Goal: Use online tool/utility: Utilize a website feature to perform a specific function

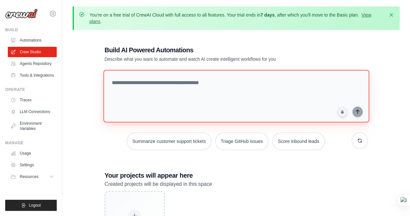
click at [214, 96] on textarea at bounding box center [236, 96] width 266 height 53
paste textarea "**********"
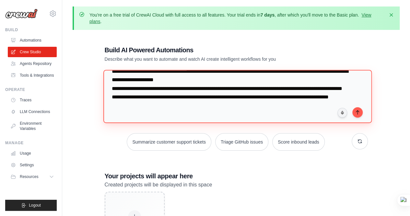
scroll to position [172, 0]
type textarea "**********"
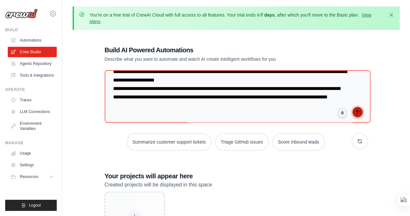
click at [355, 112] on icon "submit" at bounding box center [357, 111] width 5 height 5
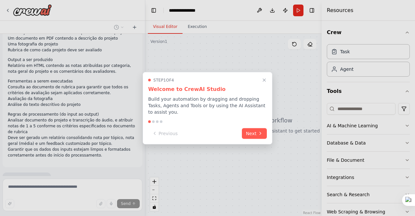
scroll to position [55, 0]
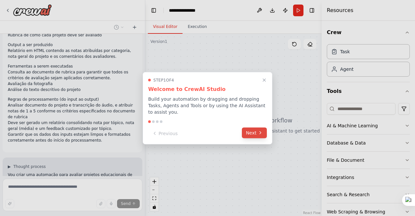
click at [259, 130] on icon at bounding box center [260, 132] width 5 height 5
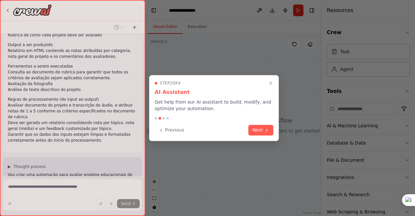
click at [259, 129] on button "Next" at bounding box center [260, 129] width 25 height 11
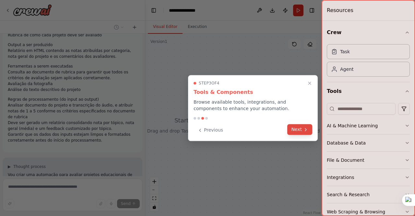
click at [302, 129] on button "Next" at bounding box center [299, 129] width 25 height 11
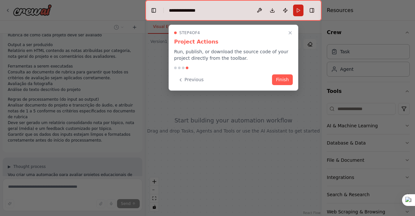
click at [283, 85] on div "Step 4 of 4 Project Actions Run, publish, or download the source code of your p…" at bounding box center [234, 58] width 130 height 66
click at [284, 82] on button "Finish" at bounding box center [282, 79] width 21 height 11
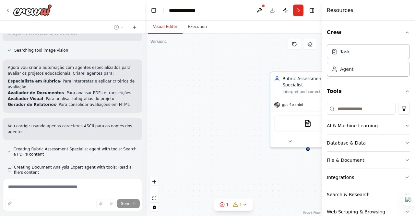
scroll to position [318, 0]
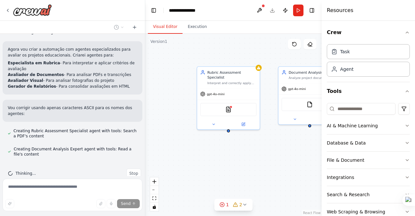
drag, startPoint x: 263, startPoint y: 173, endPoint x: 198, endPoint y: 156, distance: 67.7
click at [198, 156] on div "Rubric Assessment Specialist Interpret and correctly apply evaluation criteria …" at bounding box center [233, 125] width 176 height 182
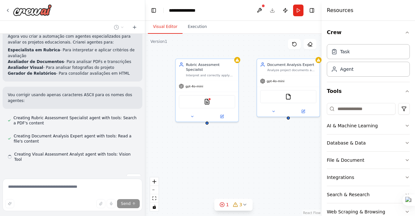
drag, startPoint x: 274, startPoint y: 154, endPoint x: 253, endPoint y: 146, distance: 22.8
click at [253, 146] on div "Rubric Assessment Specialist Interpret and correctly apply evaluation criteria …" at bounding box center [233, 125] width 176 height 182
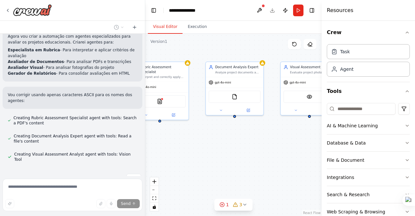
drag, startPoint x: 282, startPoint y: 155, endPoint x: 229, endPoint y: 150, distance: 53.0
click at [229, 150] on div "Rubric Assessment Specialist Interpret and correctly apply evaluation criteria …" at bounding box center [233, 125] width 176 height 182
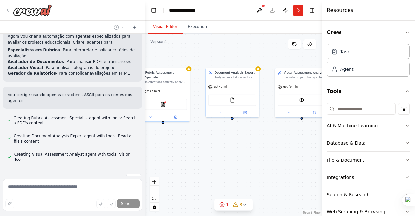
scroll to position [344, 0]
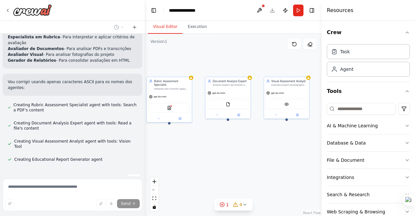
drag, startPoint x: 237, startPoint y: 157, endPoint x: 233, endPoint y: 154, distance: 5.3
click at [233, 154] on div "Rubric Assessment Specialist Interpret and correctly apply evaluation criteria …" at bounding box center [233, 125] width 176 height 182
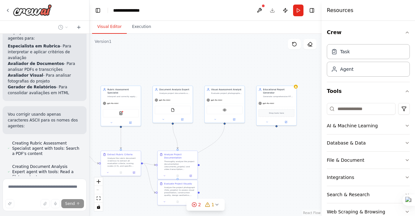
scroll to position [587, 0]
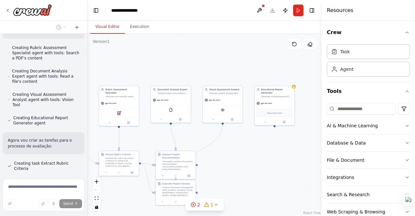
drag, startPoint x: 144, startPoint y: 62, endPoint x: 88, endPoint y: 67, distance: 56.6
click at [88, 67] on div "Crie um agente de IA para automatizar o processo de avaliação de projetos de al…" at bounding box center [207, 108] width 415 height 216
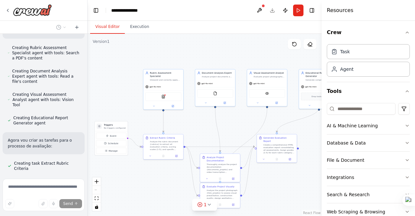
drag, startPoint x: 127, startPoint y: 61, endPoint x: 171, endPoint y: 45, distance: 47.4
click at [171, 45] on div ".deletable-edge-delete-btn { width: 20px; height: 20px; border: 0px solid #ffff…" at bounding box center [205, 125] width 234 height 182
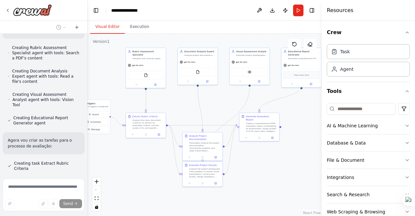
drag, startPoint x: 123, startPoint y: 90, endPoint x: 105, endPoint y: 68, distance: 27.6
click at [105, 68] on div ".deletable-edge-delete-btn { width: 20px; height: 20px; border: 0px solid #ffff…" at bounding box center [205, 125] width 234 height 182
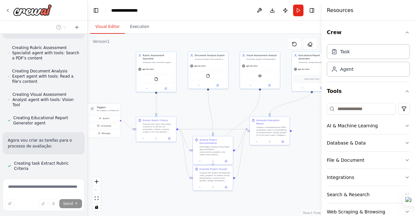
drag, startPoint x: 298, startPoint y: 166, endPoint x: 308, endPoint y: 170, distance: 11.1
click at [308, 170] on div ".deletable-edge-delete-btn { width: 20px; height: 20px; border: 0px solid #ffff…" at bounding box center [205, 125] width 234 height 182
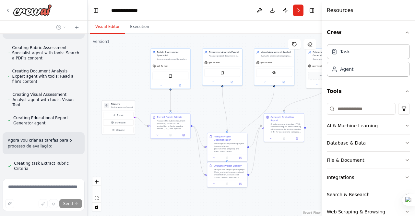
drag, startPoint x: 145, startPoint y: 169, endPoint x: 159, endPoint y: 166, distance: 14.6
click at [159, 166] on div ".deletable-edge-delete-btn { width: 20px; height: 20px; border: 0px solid #ffff…" at bounding box center [205, 125] width 234 height 182
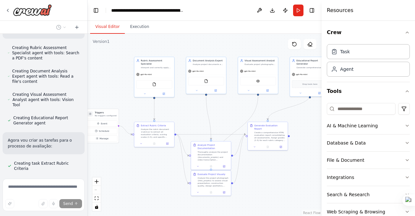
drag, startPoint x: 159, startPoint y: 166, endPoint x: 143, endPoint y: 174, distance: 18.3
click at [143, 174] on div ".deletable-edge-delete-btn { width: 20px; height: 20px; border: 0px solid #ffff…" at bounding box center [205, 125] width 234 height 182
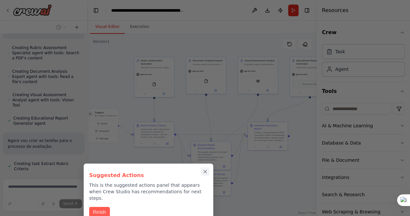
click at [205, 169] on icon "Close walkthrough" at bounding box center [205, 172] width 6 height 6
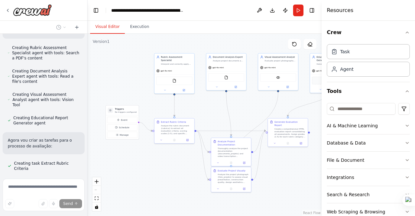
drag, startPoint x: 154, startPoint y: 179, endPoint x: 174, endPoint y: 175, distance: 20.4
click at [174, 175] on div ".deletable-edge-delete-btn { width: 20px; height: 20px; border: 0px solid #ffff…" at bounding box center [205, 125] width 234 height 182
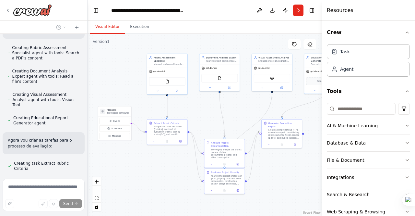
drag, startPoint x: 183, startPoint y: 168, endPoint x: 176, endPoint y: 169, distance: 7.3
click at [176, 169] on div ".deletable-edge-delete-btn { width: 20px; height: 20px; border: 0px solid #ffff…" at bounding box center [205, 125] width 234 height 182
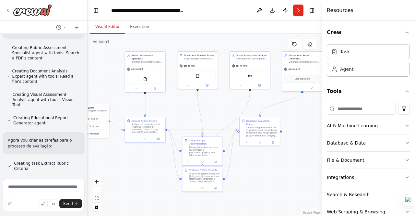
drag, startPoint x: 259, startPoint y: 41, endPoint x: 237, endPoint y: 39, distance: 22.2
click at [237, 39] on div ".deletable-edge-delete-btn { width: 20px; height: 20px; border: 0px solid #ffff…" at bounding box center [205, 125] width 234 height 182
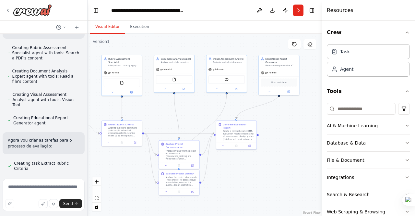
drag, startPoint x: 270, startPoint y: 40, endPoint x: 245, endPoint y: 43, distance: 25.1
click at [245, 43] on div ".deletable-edge-delete-btn { width: 20px; height: 20px; border: 0px solid #ffff…" at bounding box center [205, 125] width 234 height 182
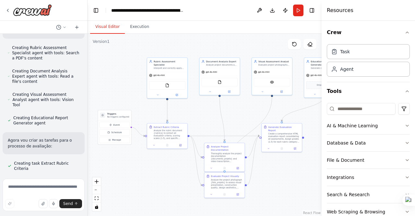
drag, startPoint x: 249, startPoint y: 175, endPoint x: 296, endPoint y: 178, distance: 47.1
click at [296, 178] on div ".deletable-edge-delete-btn { width: 20px; height: 20px; border: 0px solid #ffff…" at bounding box center [205, 125] width 234 height 182
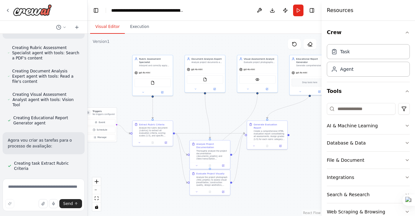
drag, startPoint x: 239, startPoint y: 109, endPoint x: 224, endPoint y: 105, distance: 16.0
click at [224, 105] on div ".deletable-edge-delete-btn { width: 20px; height: 20px; border: 0px solid #ffff…" at bounding box center [205, 125] width 234 height 182
click at [301, 13] on button "Run" at bounding box center [298, 11] width 10 height 12
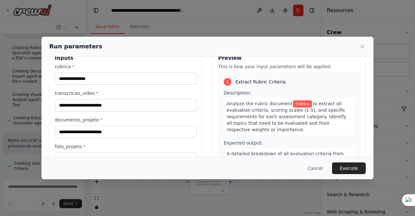
scroll to position [0, 0]
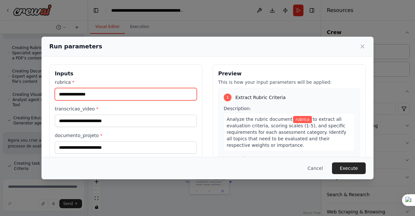
click at [155, 94] on input "rubrica *" at bounding box center [126, 94] width 142 height 12
click at [126, 93] on input "rubrica *" at bounding box center [126, 94] width 142 height 12
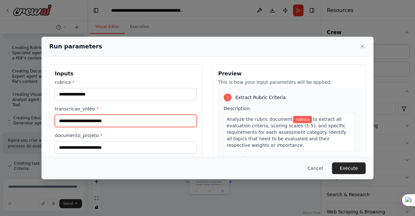
click at [132, 121] on input "transcricao_video *" at bounding box center [126, 120] width 142 height 12
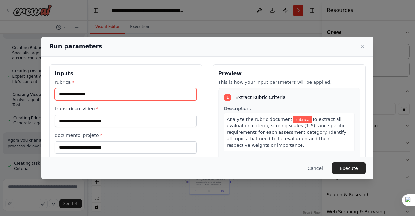
click at [131, 95] on input "rubrica *" at bounding box center [126, 94] width 142 height 12
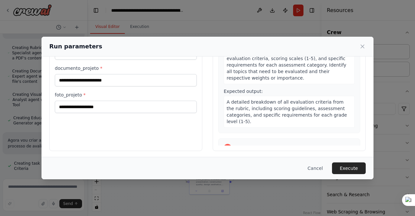
scroll to position [68, 0]
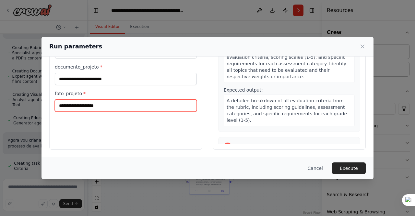
click at [147, 104] on input "foto_projeto *" at bounding box center [126, 105] width 142 height 12
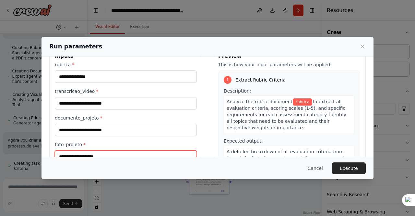
scroll to position [34, 0]
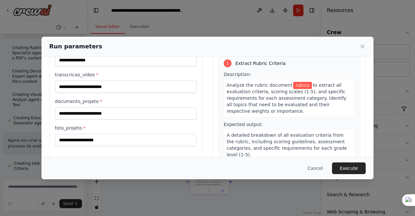
click at [201, 119] on div "Inputs rubrica * transcricao_video * documento_projeto * foto_projeto * Preview…" at bounding box center [207, 107] width 316 height 154
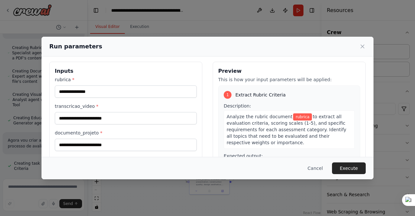
scroll to position [2, 0]
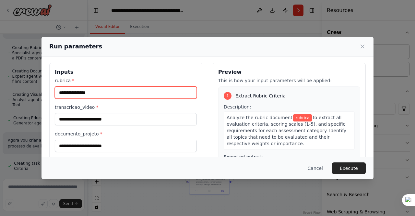
click at [147, 92] on input "rubrica *" at bounding box center [126, 92] width 142 height 12
type input "*****"
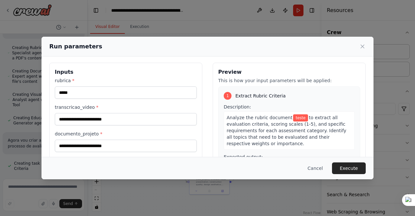
click at [145, 127] on div "rubrica * ***** transcricao_video * documento_projeto * foto_projeto *" at bounding box center [126, 127] width 142 height 101
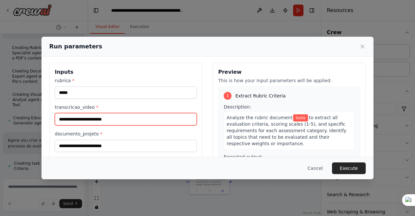
click at [146, 120] on input "transcricao_video *" at bounding box center [126, 119] width 142 height 12
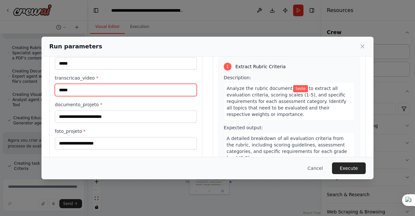
type input "*****"
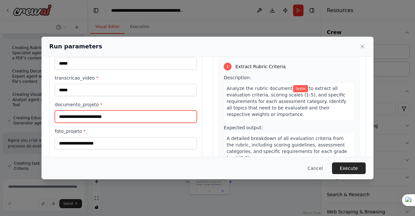
click at [135, 118] on input "documento_projeto *" at bounding box center [126, 116] width 142 height 12
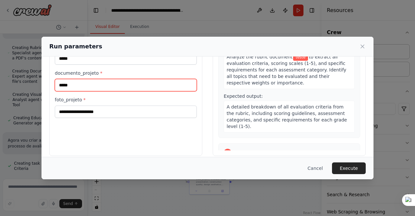
scroll to position [63, 0]
type input "*****"
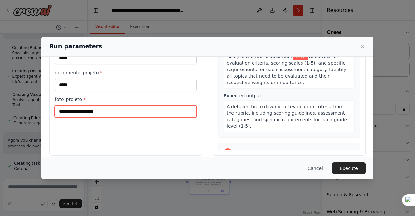
click at [142, 114] on input "foto_projeto *" at bounding box center [126, 111] width 142 height 12
type input "*****"
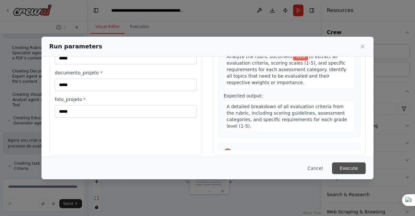
click at [349, 168] on button "Execute" at bounding box center [349, 168] width 34 height 12
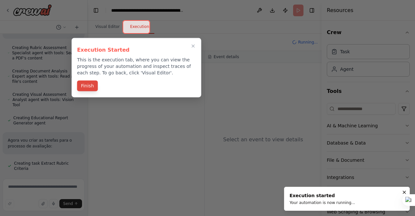
click at [88, 88] on button "Finish" at bounding box center [87, 85] width 21 height 11
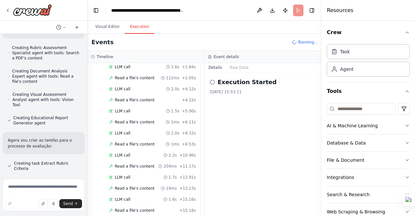
scroll to position [0, 0]
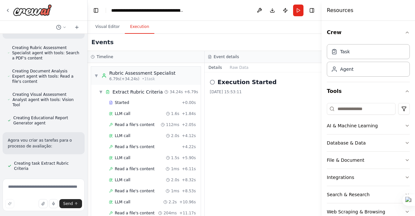
drag, startPoint x: 307, startPoint y: 118, endPoint x: 125, endPoint y: 118, distance: 182.5
click at [125, 118] on div "Timeline ▼ Rubric Assessment Specialist 6.79s (+34.24s) • 1 task ▼ Extract Rubr…" at bounding box center [205, 133] width 234 height 165
click at [117, 111] on span "LLM call" at bounding box center [123, 113] width 16 height 5
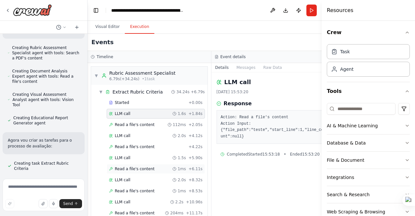
click at [118, 167] on span "Read a file's content" at bounding box center [135, 168] width 40 height 5
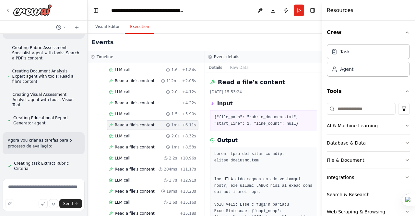
scroll to position [70, 0]
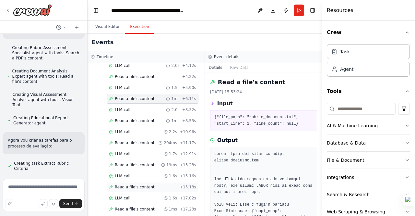
click at [126, 184] on span "Read a file's content" at bounding box center [135, 186] width 40 height 5
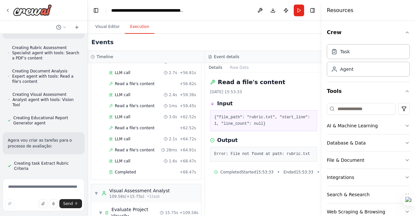
scroll to position [903, 0]
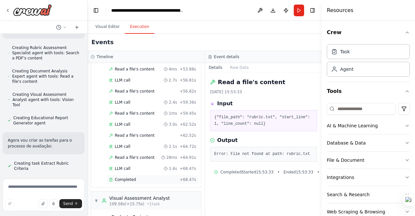
click at [117, 177] on span "Completed" at bounding box center [125, 179] width 21 height 5
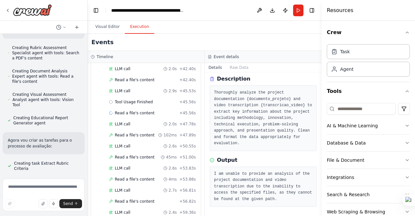
scroll to position [789, 0]
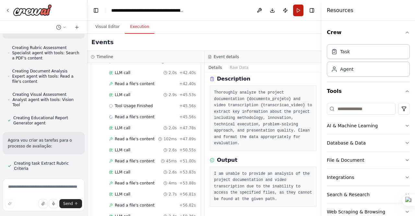
click at [297, 9] on button "Run" at bounding box center [298, 11] width 10 height 12
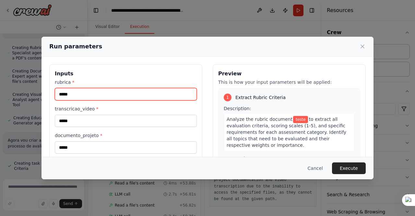
click at [77, 95] on input "*****" at bounding box center [126, 94] width 142 height 12
type input "*"
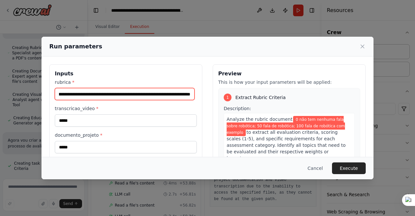
scroll to position [14, 0]
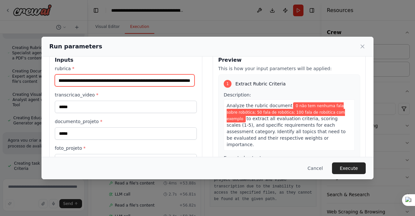
type input "**********"
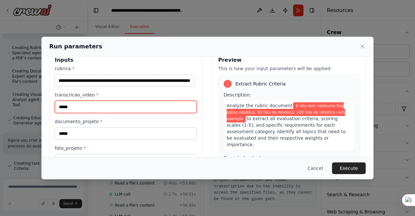
click at [71, 104] on input "*****" at bounding box center [126, 106] width 142 height 12
type input "*"
type input "**********"
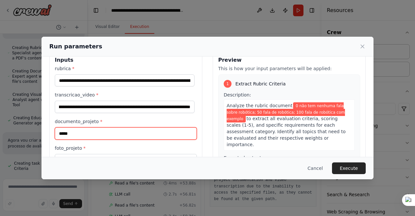
click at [76, 134] on input "*****" at bounding box center [126, 133] width 142 height 12
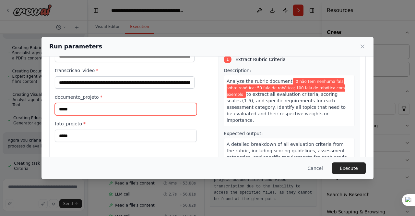
scroll to position [38, 0]
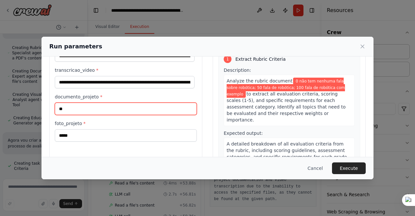
type input "*"
paste input "**********"
type input "**********"
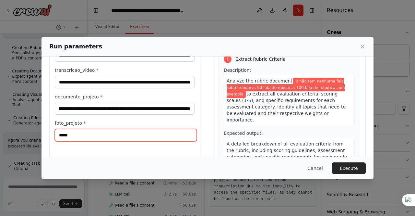
click at [80, 133] on input "*****" at bounding box center [126, 135] width 142 height 12
type input "*"
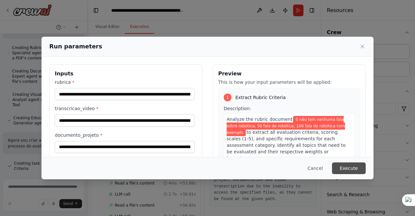
type input "********"
click at [356, 169] on button "Execute" at bounding box center [349, 168] width 34 height 12
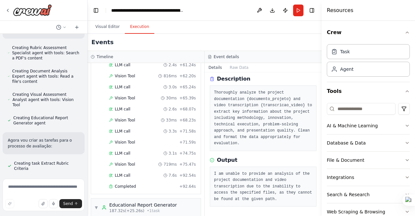
scroll to position [1310, 0]
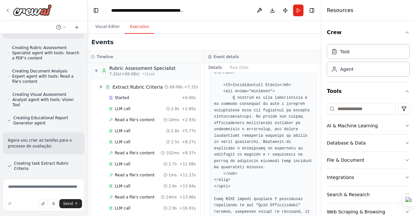
scroll to position [0, 0]
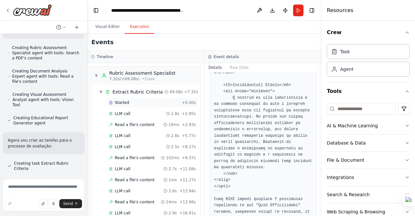
click at [117, 99] on div "Started + 0.00s" at bounding box center [152, 103] width 91 height 10
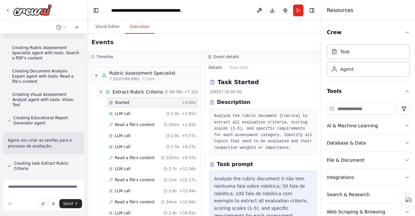
click at [101, 91] on span "▼" at bounding box center [101, 91] width 4 height 5
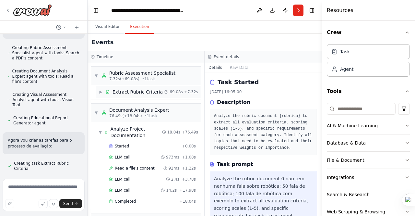
click at [101, 91] on span "▶" at bounding box center [101, 91] width 4 height 5
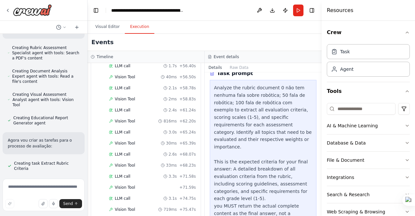
scroll to position [1310, 0]
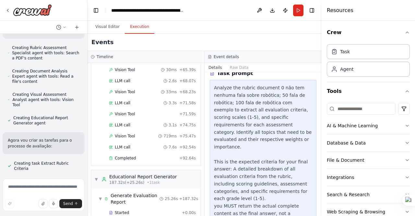
click at [254, 131] on div "Analyze the rubric document 0 não tem nenhuma fala sobre robótica; 50 fala de r…" at bounding box center [263, 154] width 98 height 140
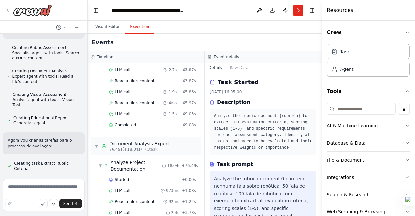
scroll to position [540, 0]
click at [98, 143] on span "▼" at bounding box center [96, 145] width 4 height 5
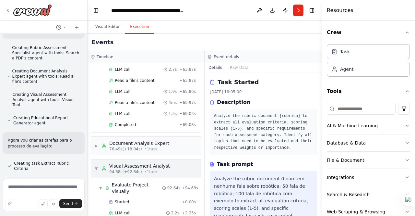
click at [97, 166] on span "▼" at bounding box center [96, 168] width 4 height 5
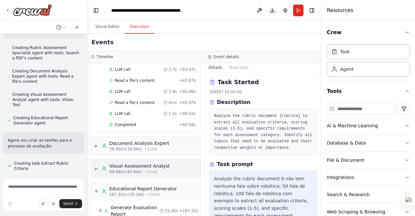
click at [97, 166] on span "▶" at bounding box center [96, 168] width 4 height 5
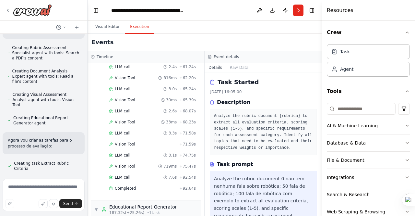
scroll to position [1224, 0]
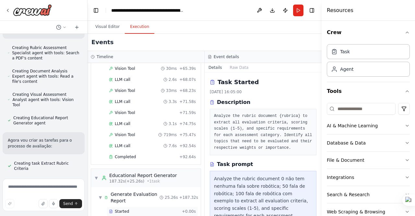
click at [137, 208] on div "Started" at bounding box center [144, 210] width 70 height 5
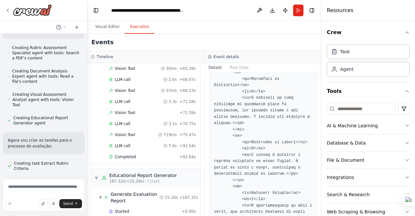
scroll to position [528, 0]
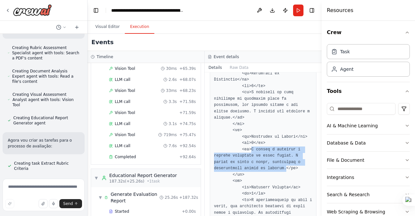
drag, startPoint x: 248, startPoint y: 123, endPoint x: 252, endPoint y: 140, distance: 18.0
click at [252, 140] on pre at bounding box center [263, 105] width 98 height 866
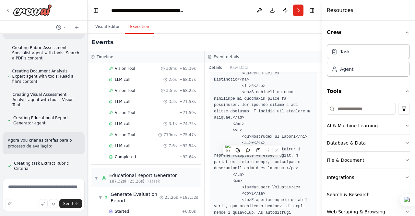
click at [293, 148] on pre at bounding box center [263, 105] width 98 height 866
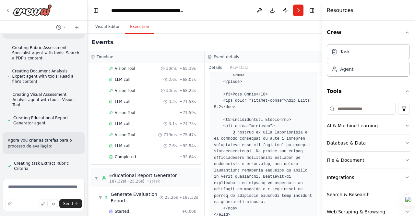
scroll to position [798, 0]
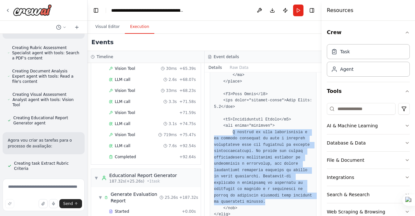
drag, startPoint x: 230, startPoint y: 99, endPoint x: 258, endPoint y: 168, distance: 74.4
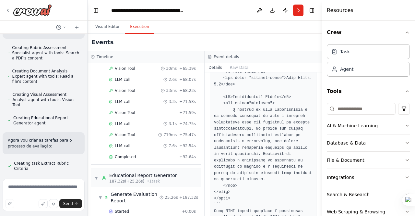
scroll to position [832, 0]
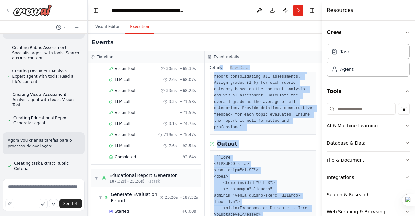
scroll to position [0, 0]
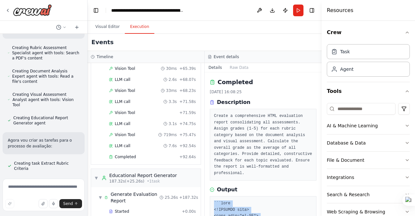
drag, startPoint x: 302, startPoint y: 198, endPoint x: 214, endPoint y: 194, distance: 88.9
copy pre "```html <!DOCTYPE html> <html lang="pt-BR"> <head> <meta charset="UTF-8"> <meta…"
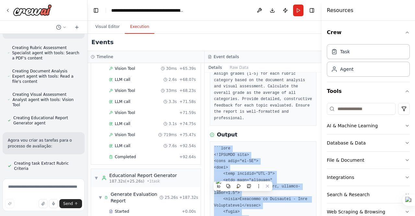
scroll to position [61, 0]
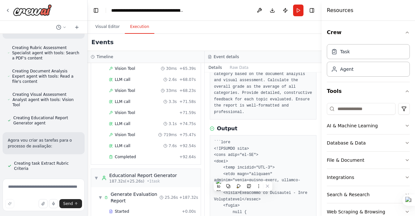
click at [297, 124] on div "Output" at bounding box center [263, 128] width 107 height 8
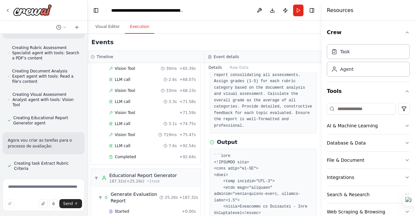
scroll to position [46, 0]
click at [41, 190] on textarea at bounding box center [44, 194] width 82 height 32
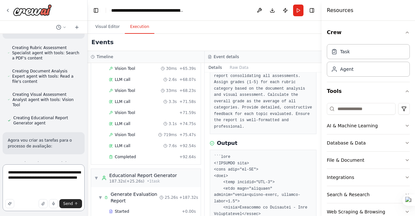
paste textarea "**********"
type textarea "**********"
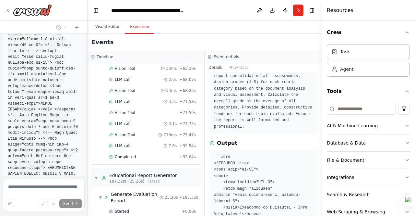
scroll to position [1824, 0]
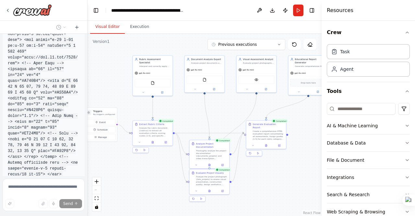
click at [111, 26] on button "Visual Editor" at bounding box center [107, 27] width 35 height 14
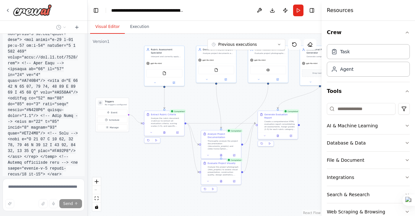
drag, startPoint x: 186, startPoint y: 114, endPoint x: 197, endPoint y: 105, distance: 15.2
click at [197, 105] on div ".deletable-edge-delete-btn { width: 20px; height: 20px; border: 0px solid #ffff…" at bounding box center [205, 125] width 234 height 182
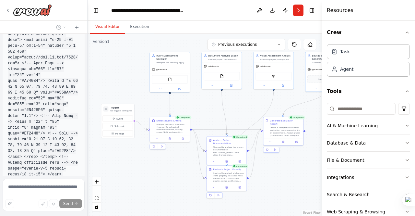
drag, startPoint x: 197, startPoint y: 105, endPoint x: 203, endPoint y: 111, distance: 8.3
click at [203, 111] on div ".deletable-edge-delete-btn { width: 20px; height: 20px; border: 0px solid #ffff…" at bounding box center [205, 125] width 234 height 182
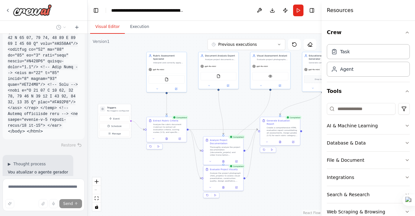
drag, startPoint x: 118, startPoint y: 74, endPoint x: 113, endPoint y: 73, distance: 4.3
click at [113, 73] on div ".deletable-edge-delete-btn { width: 20px; height: 20px; border: 0px solid #ffff…" at bounding box center [205, 125] width 234 height 182
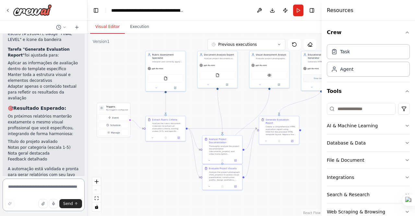
scroll to position [2216, 0]
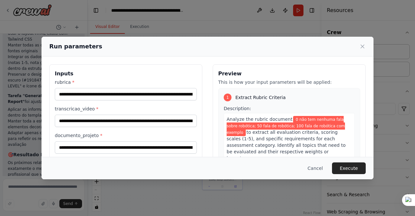
scroll to position [68, 0]
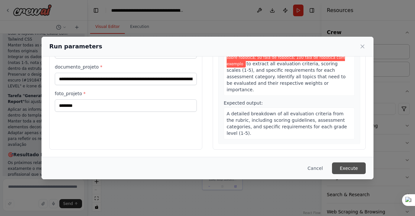
click at [347, 166] on button "Execute" at bounding box center [349, 168] width 34 height 12
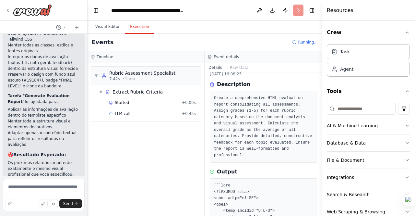
scroll to position [0, 0]
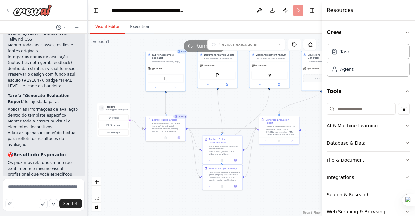
click at [113, 31] on button "Visual Editor" at bounding box center [107, 27] width 35 height 14
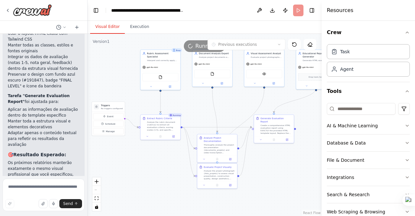
drag, startPoint x: 118, startPoint y: 81, endPoint x: 112, endPoint y: 80, distance: 5.7
click at [112, 80] on div ".deletable-edge-delete-btn { width: 20px; height: 20px; border: 0px solid #ffff…" at bounding box center [205, 125] width 234 height 182
click at [273, 127] on div "Create a comprehensive HTML evaluation report using EXACTLY the provided HTML t…" at bounding box center [275, 128] width 31 height 10
click at [262, 136] on button at bounding box center [260, 138] width 11 height 4
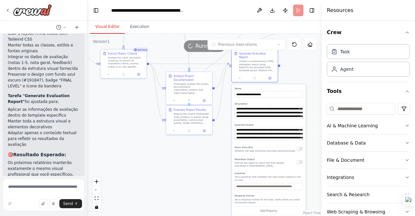
drag, startPoint x: 310, startPoint y: 127, endPoint x: 296, endPoint y: 64, distance: 64.5
click at [296, 64] on div ".deletable-edge-delete-btn { width: 20px; height: 20px; border: 0px solid #ffff…" at bounding box center [205, 125] width 234 height 182
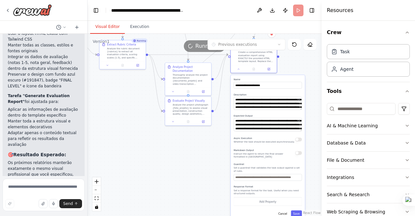
drag, startPoint x: 312, startPoint y: 125, endPoint x: 311, endPoint y: 116, distance: 9.1
click at [311, 116] on div ".deletable-edge-delete-btn { width: 20px; height: 20px; border: 0px solid #ffff…" at bounding box center [205, 125] width 234 height 182
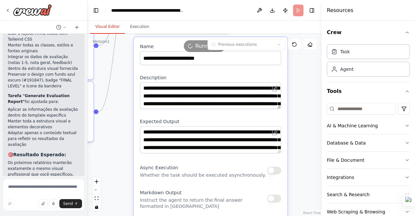
drag, startPoint x: 133, startPoint y: 172, endPoint x: 113, endPoint y: 163, distance: 22.0
click at [113, 163] on div ".deletable-edge-delete-btn { width: 20px; height: 20px; border: 0px solid #ffff…" at bounding box center [205, 125] width 234 height 182
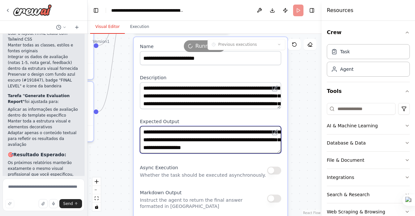
scroll to position [19, 0]
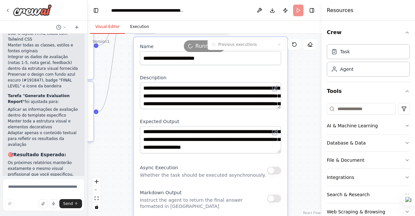
click at [139, 26] on button "Execution" at bounding box center [139, 27] width 29 height 14
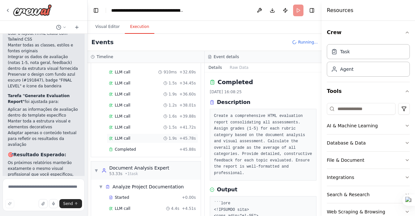
scroll to position [232, 0]
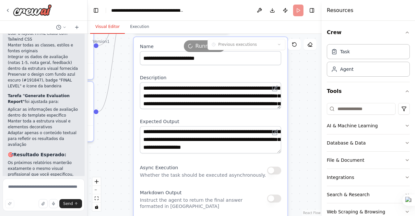
click at [105, 24] on button "Visual Editor" at bounding box center [107, 27] width 35 height 14
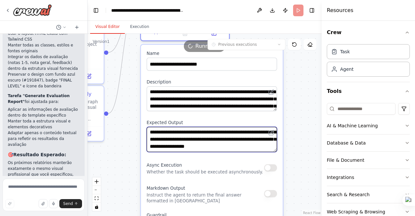
click at [249, 129] on textarea "**********" at bounding box center [211, 139] width 130 height 25
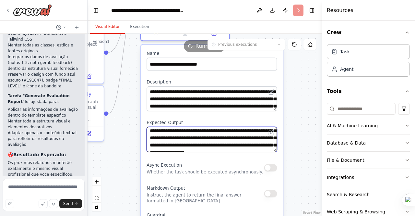
scroll to position [1, 0]
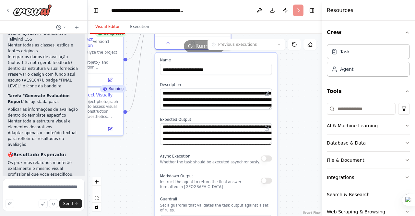
drag, startPoint x: 128, startPoint y: 162, endPoint x: 143, endPoint y: 158, distance: 16.1
click at [143, 158] on div ".deletable-edge-delete-btn { width: 20px; height: 20px; border: 0px solid #ffff…" at bounding box center [205, 125] width 234 height 182
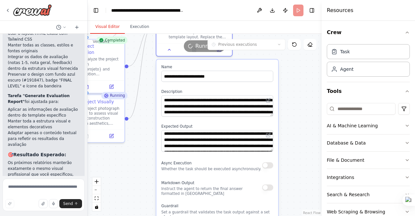
drag, startPoint x: 143, startPoint y: 158, endPoint x: 145, endPoint y: 165, distance: 6.9
click at [145, 165] on div ".deletable-edge-delete-btn { width: 20px; height: 20px; border: 0px solid #ffff…" at bounding box center [205, 125] width 234 height 182
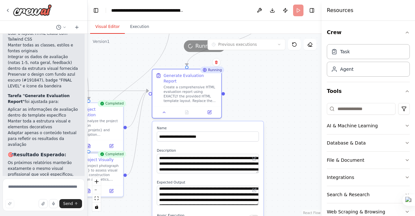
drag, startPoint x: 132, startPoint y: 154, endPoint x: 130, endPoint y: 210, distance: 56.1
click at [130, 210] on div ".deletable-edge-delete-btn { width: 20px; height: 20px; border: 0px solid #ffff…" at bounding box center [205, 125] width 234 height 182
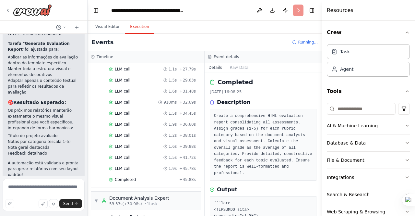
click at [136, 26] on button "Execution" at bounding box center [139, 27] width 29 height 14
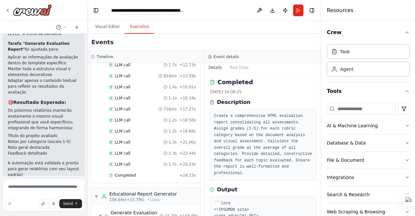
scroll to position [737, 0]
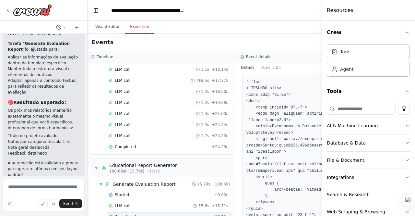
scroll to position [128, 0]
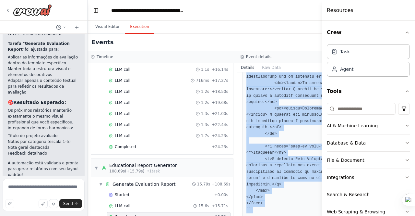
scroll to position [731, 0]
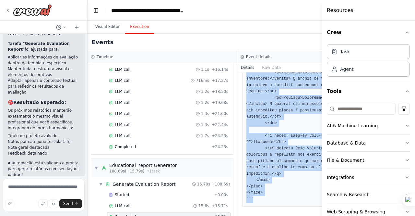
drag, startPoint x: 240, startPoint y: 79, endPoint x: 252, endPoint y: 196, distance: 117.6
copy pre "```html <!DOCTYPE html> <html lang="pt-BR"> <head> <meta charset="UTF-8"> <meta…"
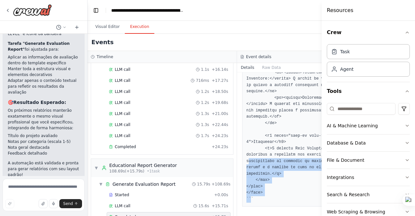
drag, startPoint x: 244, startPoint y: 196, endPoint x: 241, endPoint y: 158, distance: 38.3
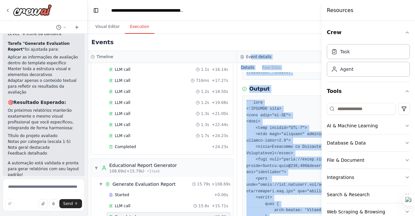
scroll to position [0, 0]
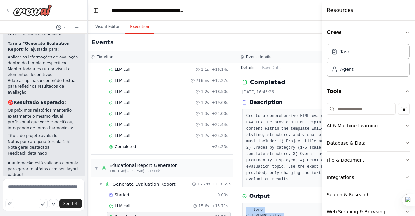
drag, startPoint x: 246, startPoint y: 196, endPoint x: 238, endPoint y: 208, distance: 14.0
copy pre "```html <!DOCTYPE html> <html lang="pt-BR"> <head> <meta charset="UTF-8"> <meta…"
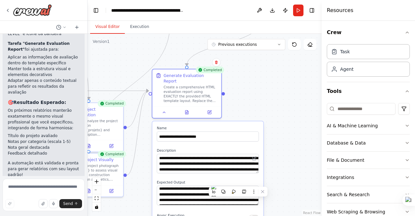
click at [101, 26] on button "Visual Editor" at bounding box center [107, 27] width 35 height 14
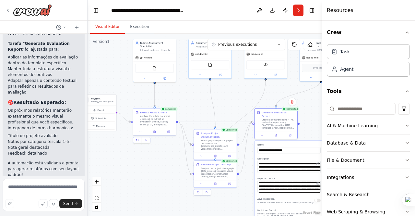
drag, startPoint x: 125, startPoint y: 64, endPoint x: 231, endPoint y: 93, distance: 109.7
click at [231, 93] on div ".deletable-edge-delete-btn { width: 20px; height: 20px; border: 0px solid #ffff…" at bounding box center [205, 125] width 234 height 182
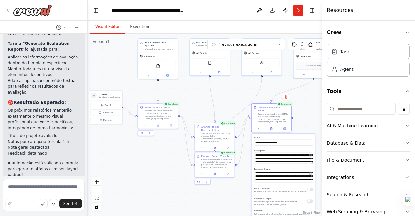
drag, startPoint x: 234, startPoint y: 97, endPoint x: 231, endPoint y: 93, distance: 4.5
click at [231, 93] on div ".deletable-edge-delete-btn { width: 20px; height: 20px; border: 0px solid #ffff…" at bounding box center [205, 125] width 234 height 182
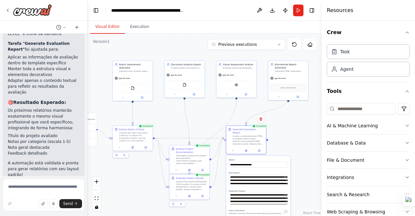
drag, startPoint x: 286, startPoint y: 82, endPoint x: 262, endPoint y: 103, distance: 31.7
click at [262, 103] on div ".deletable-edge-delete-btn { width: 20px; height: 20px; border: 0px solid #ffff…" at bounding box center [205, 125] width 234 height 182
